Goal: Transaction & Acquisition: Purchase product/service

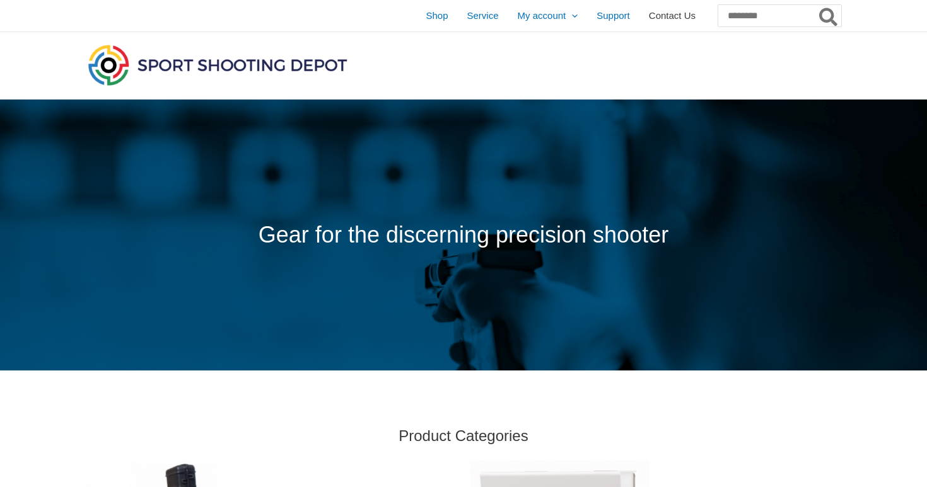
click at [649, 18] on span "Contact Us" at bounding box center [672, 16] width 47 height 32
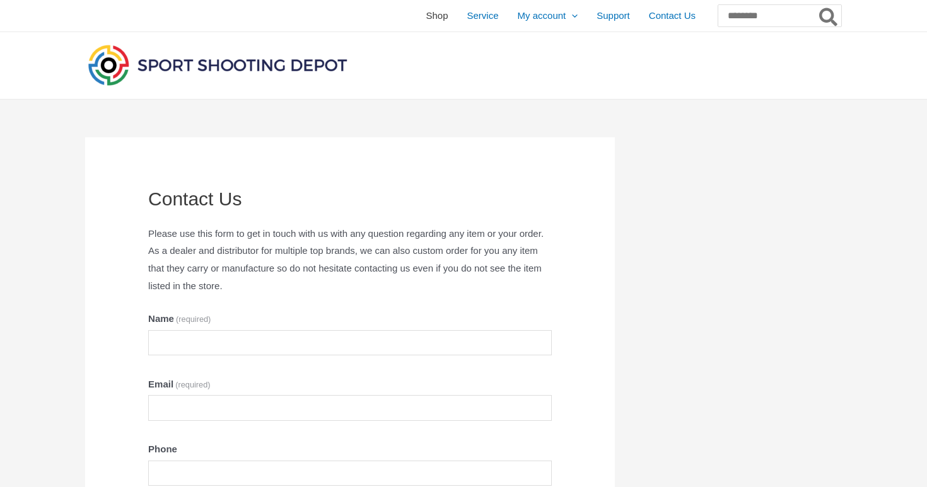
click at [426, 20] on span "Shop" at bounding box center [437, 16] width 22 height 32
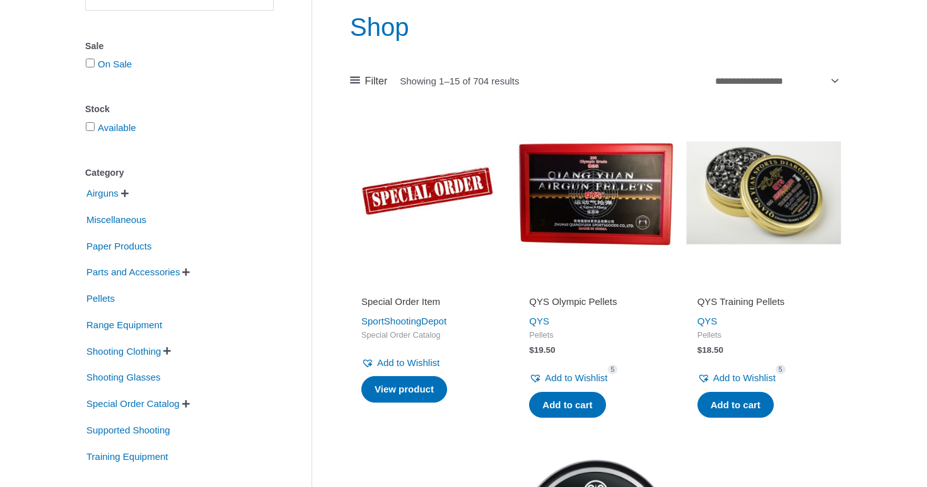
scroll to position [155, 0]
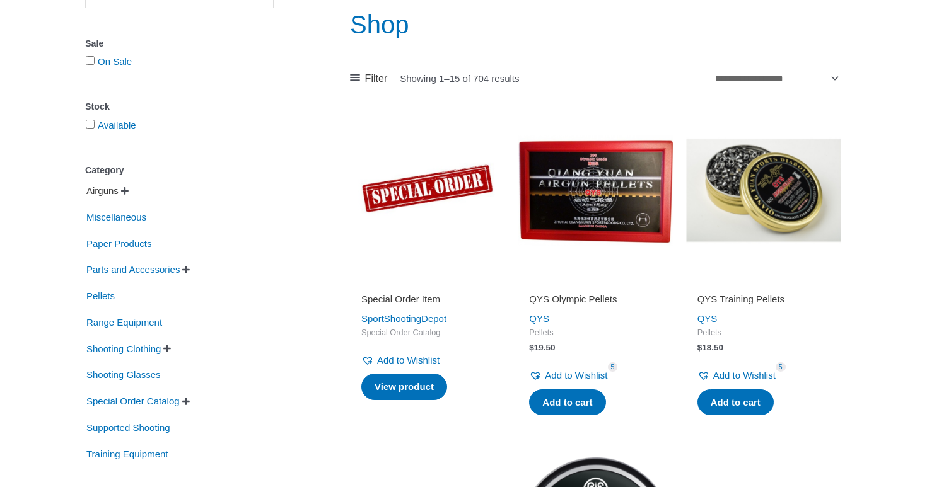
click at [115, 194] on span "Airguns" at bounding box center [102, 190] width 35 height 21
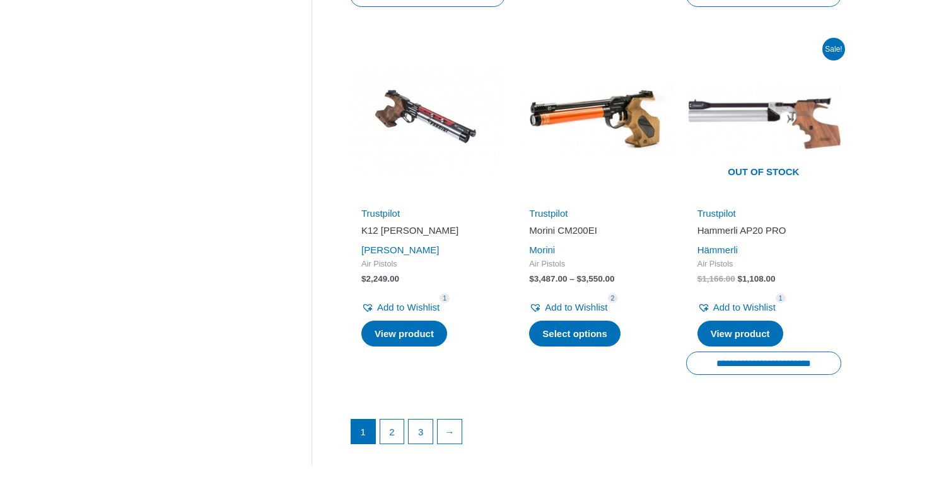
scroll to position [1725, 0]
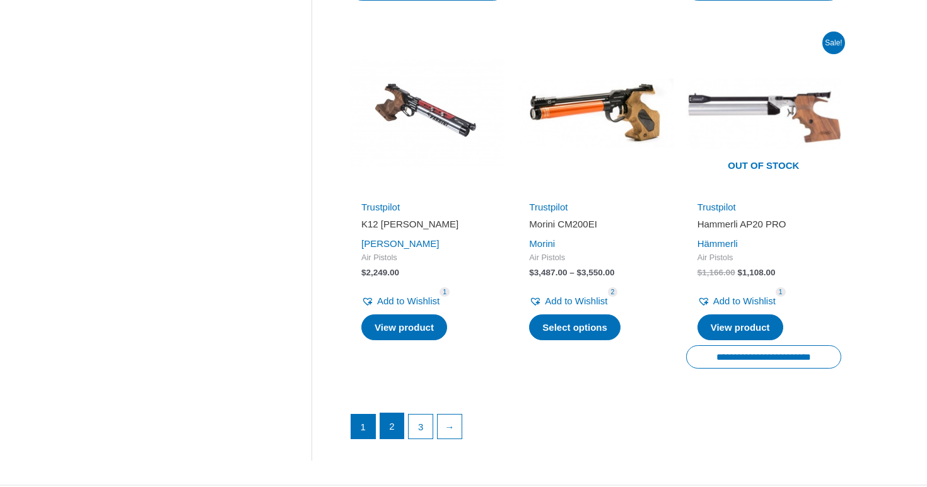
click at [389, 414] on link "2" at bounding box center [392, 426] width 24 height 25
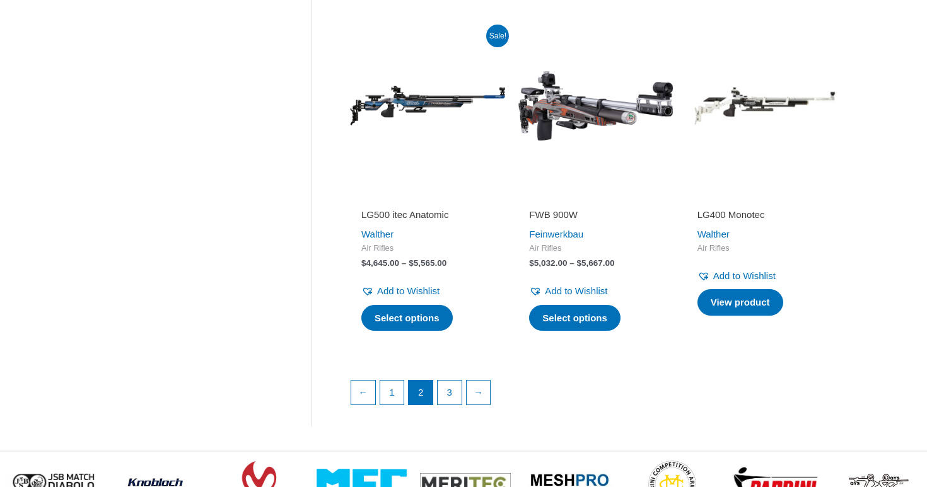
scroll to position [1681, 0]
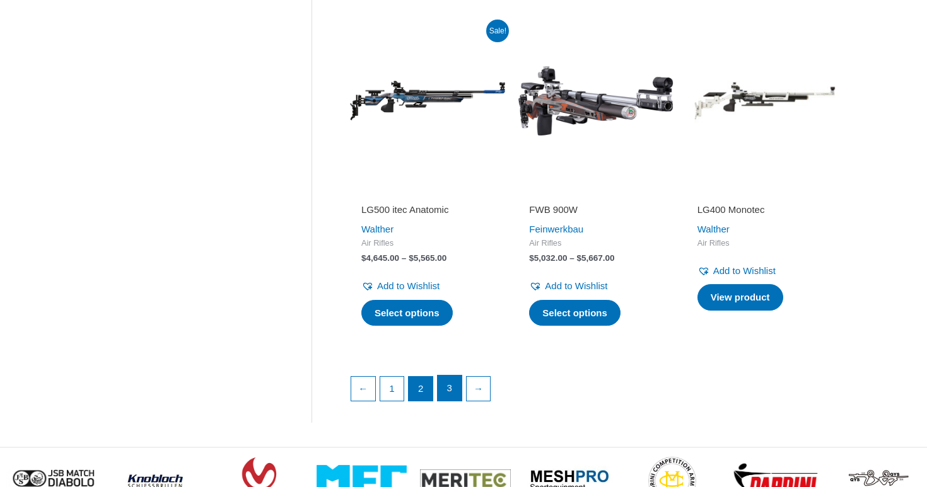
click at [451, 392] on link "3" at bounding box center [450, 388] width 24 height 25
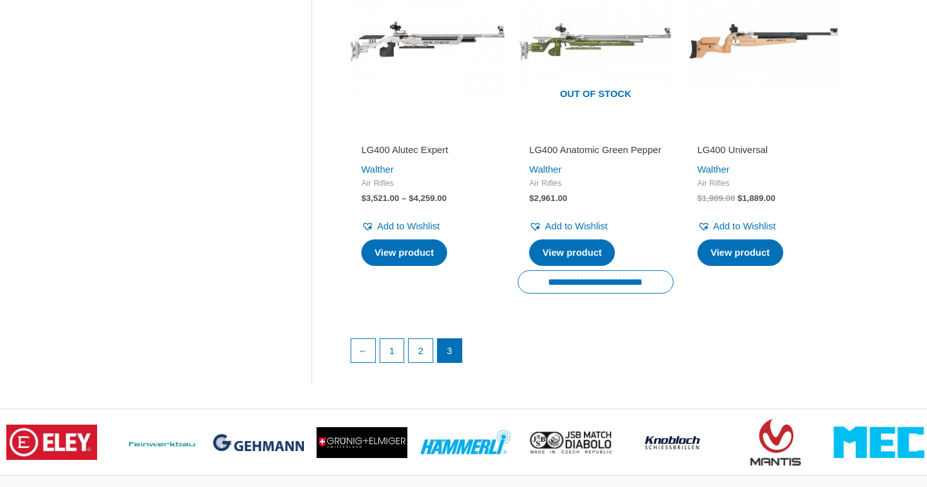
scroll to position [1413, 0]
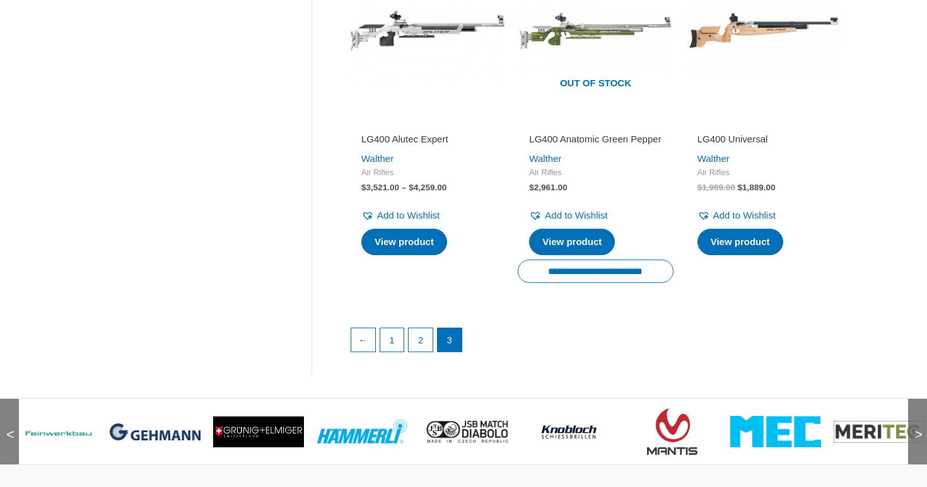
click at [64, 439] on img at bounding box center [51, 432] width 91 height 13
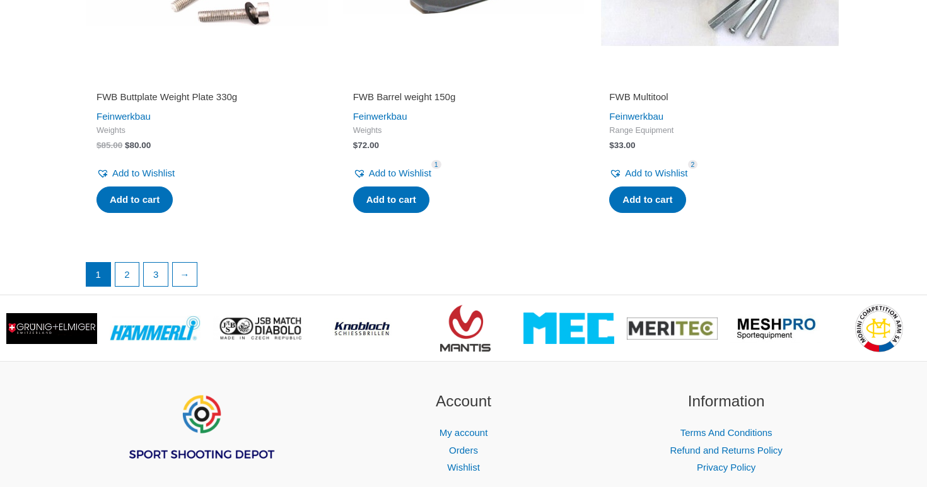
scroll to position [2503, 0]
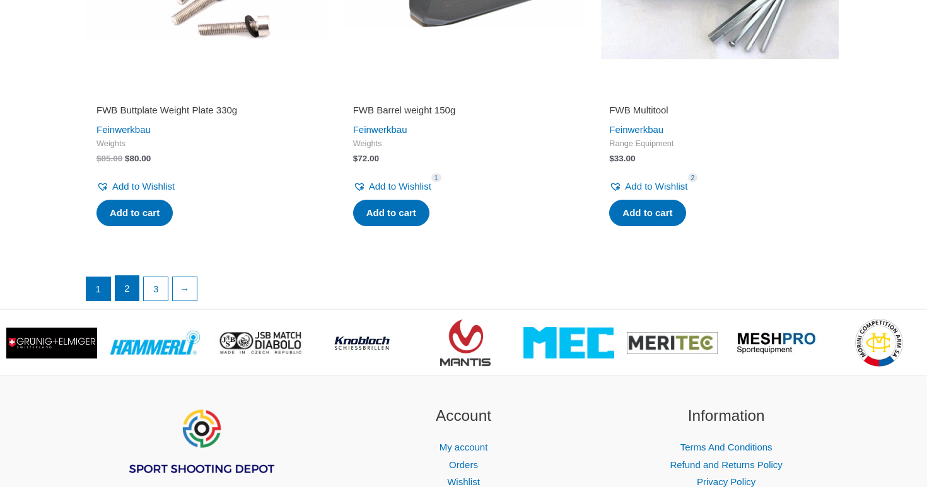
click at [127, 301] on link "2" at bounding box center [127, 288] width 24 height 25
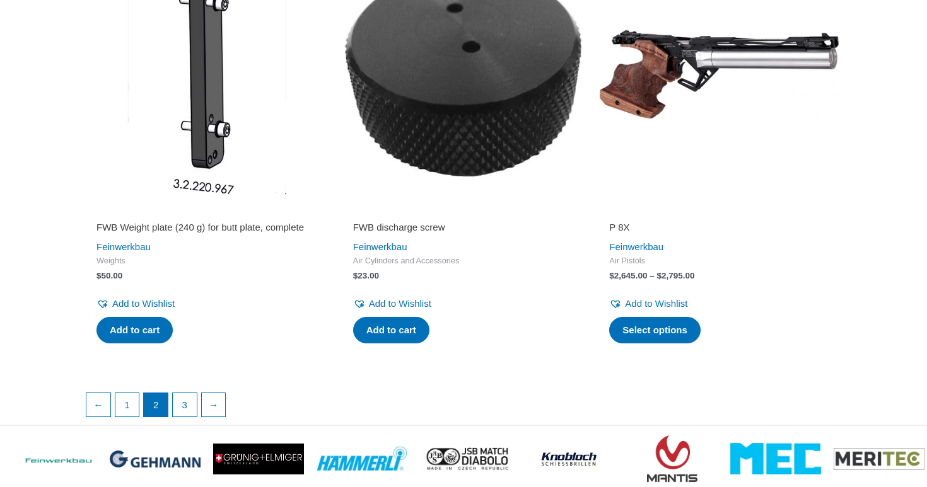
scroll to position [2045, 0]
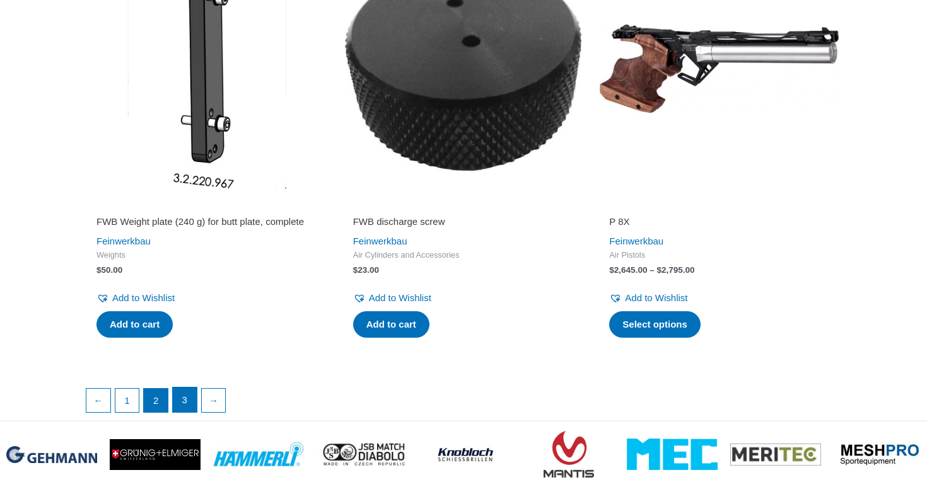
click at [192, 413] on link "3" at bounding box center [185, 400] width 24 height 25
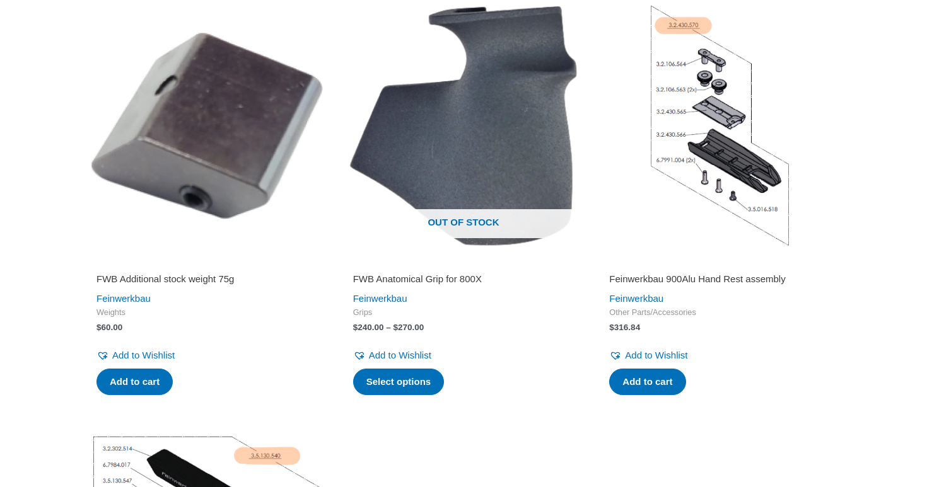
scroll to position [1148, 0]
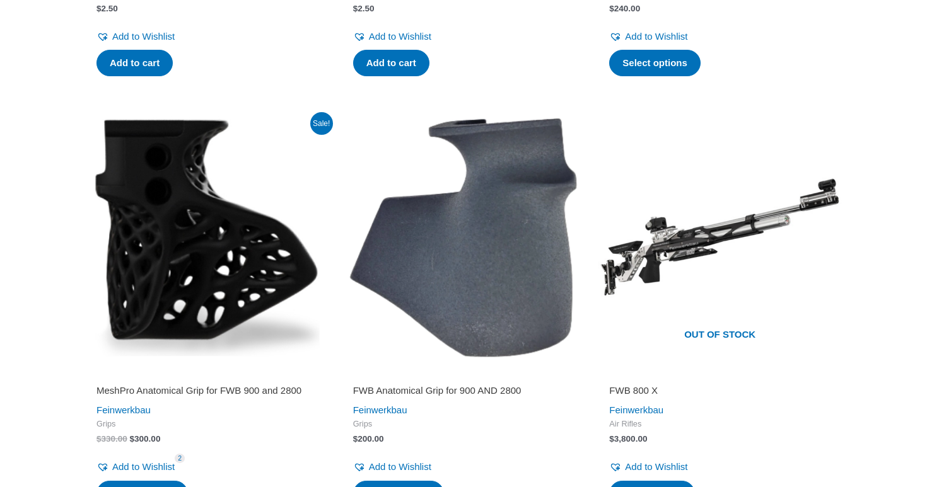
scroll to position [1398, 0]
